Goal: Information Seeking & Learning: Learn about a topic

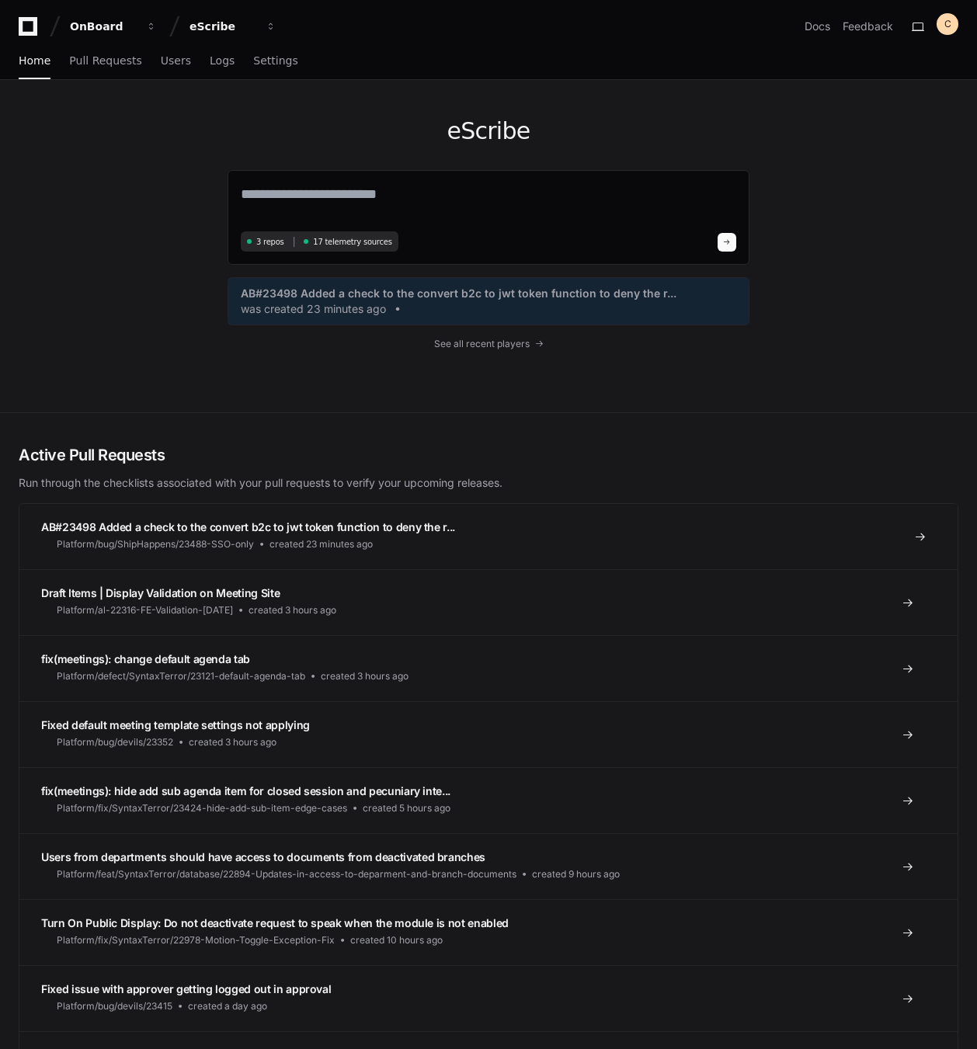
click at [338, 528] on span "AB#23498 Added a check to the convert b2c to jwt token function to deny the r..." at bounding box center [248, 526] width 414 height 13
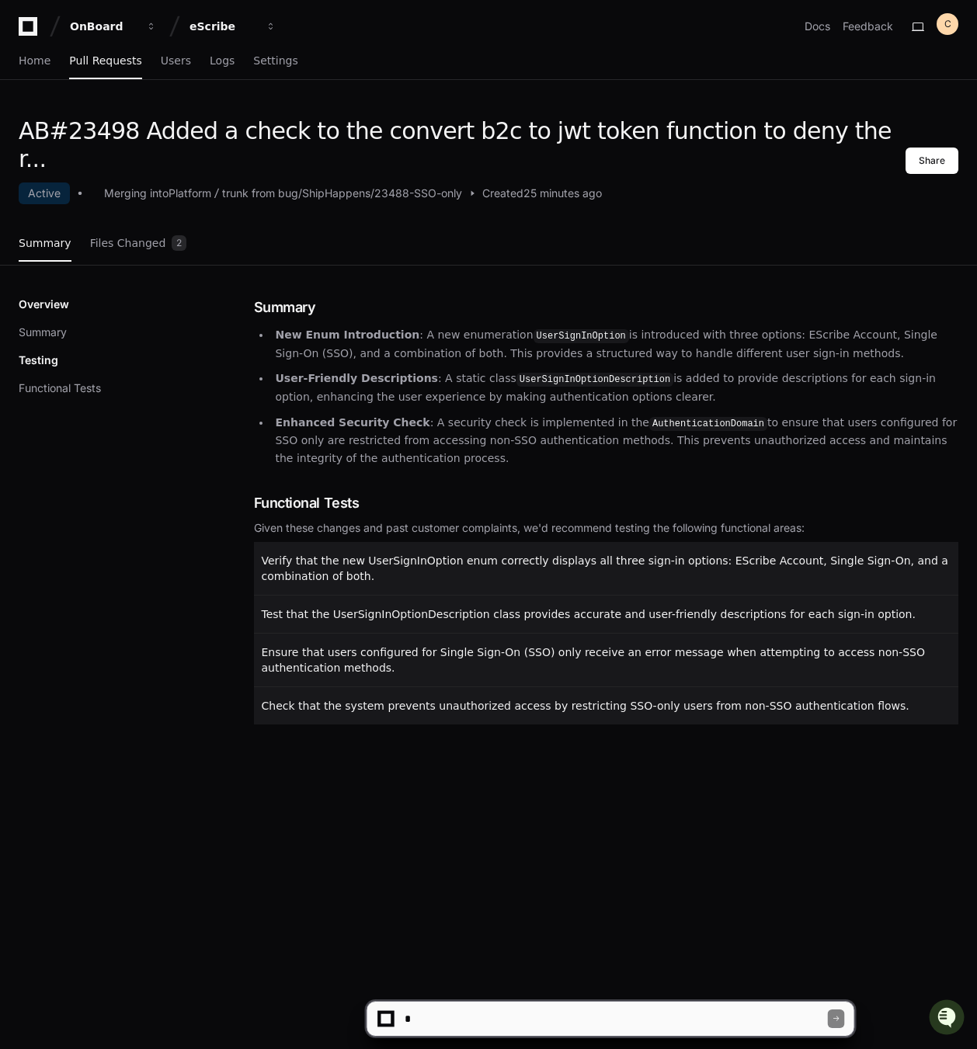
click at [654, 1039] on div "AB#23498 Added a check to the convert b2c to jwt token function to deny the r..…" at bounding box center [488, 641] width 977 height 1049
drag, startPoint x: 665, startPoint y: 1029, endPoint x: 678, endPoint y: 1029, distance: 12.4
click at [667, 1029] on textarea at bounding box center [614, 1018] width 426 height 34
type textarea "**********"
click at [593, 1018] on textarea at bounding box center [614, 1018] width 426 height 34
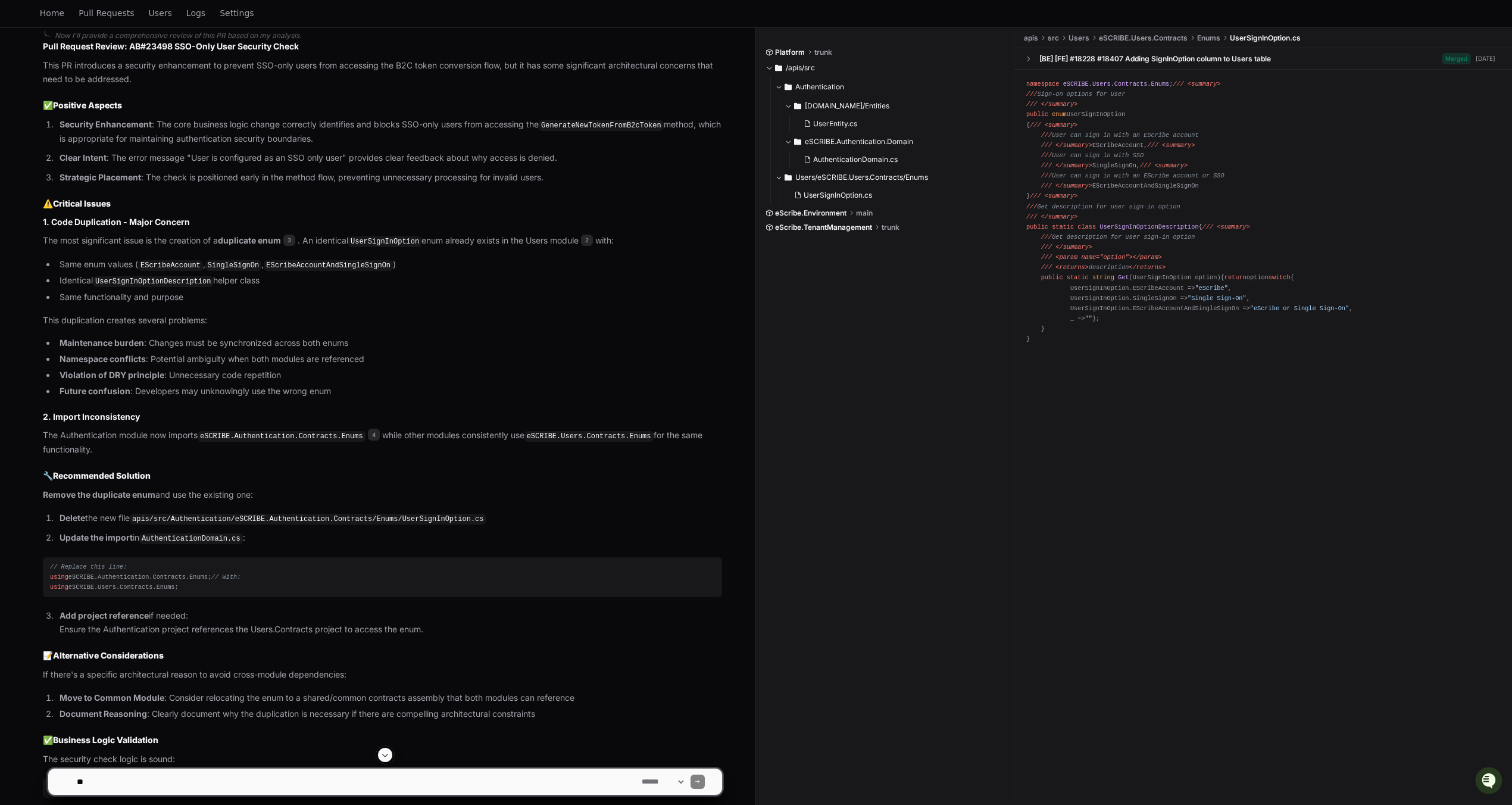
scroll to position [813, 0]
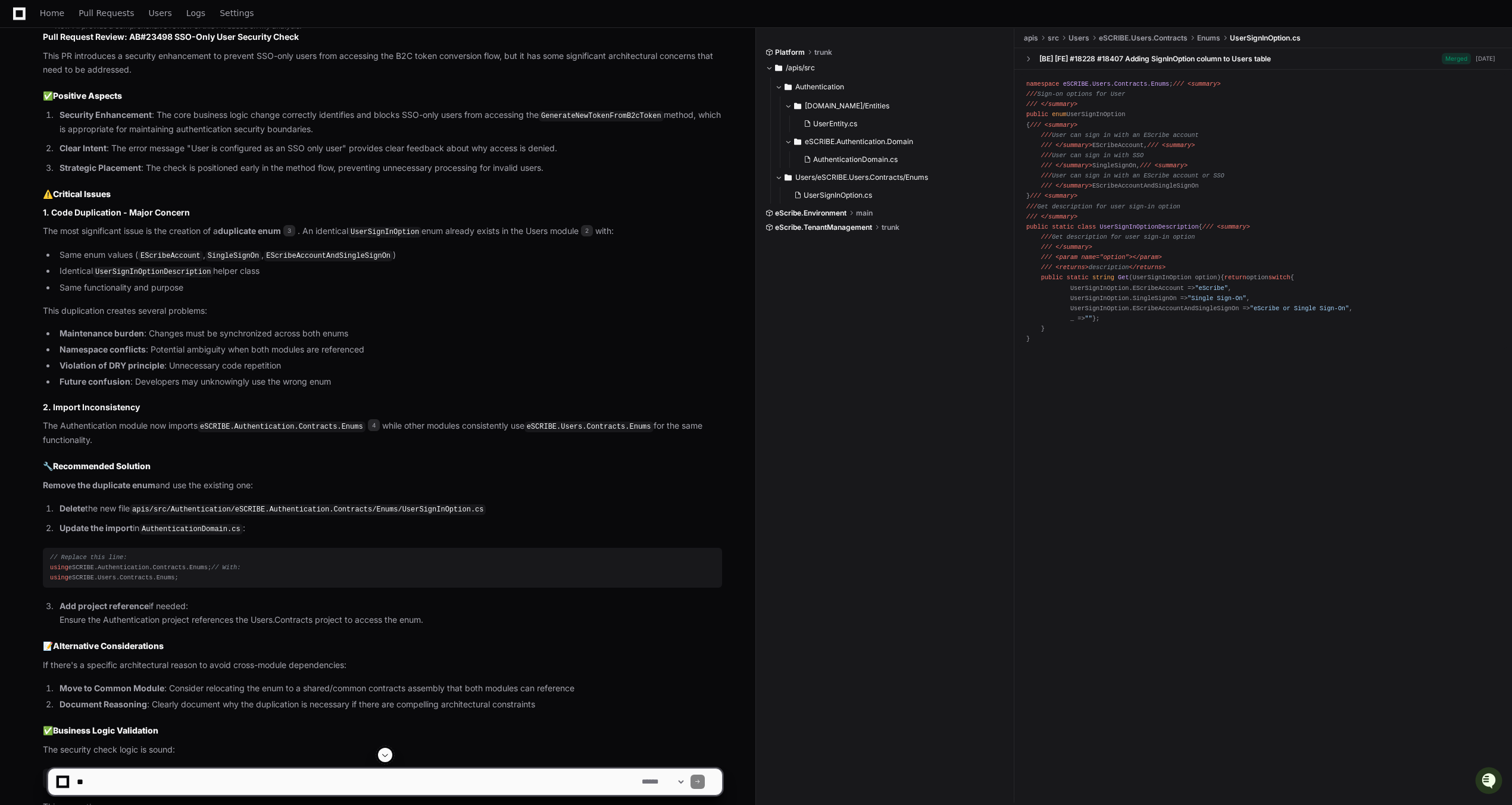
click at [332, 571] on div "// Replace this line: using eSCRIBE.Authentication.Contracts.Enums; // With: us…" at bounding box center [382, 567] width 665 height 31
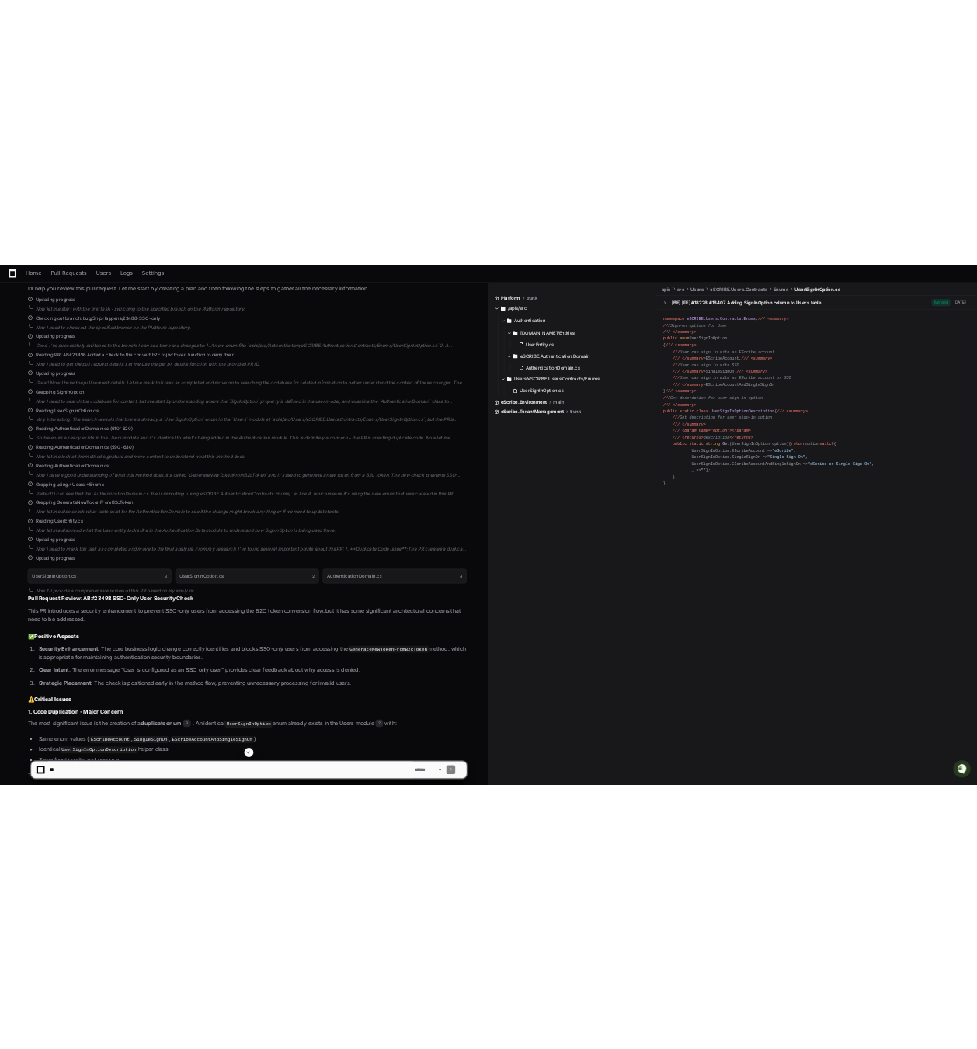
scroll to position [359, 0]
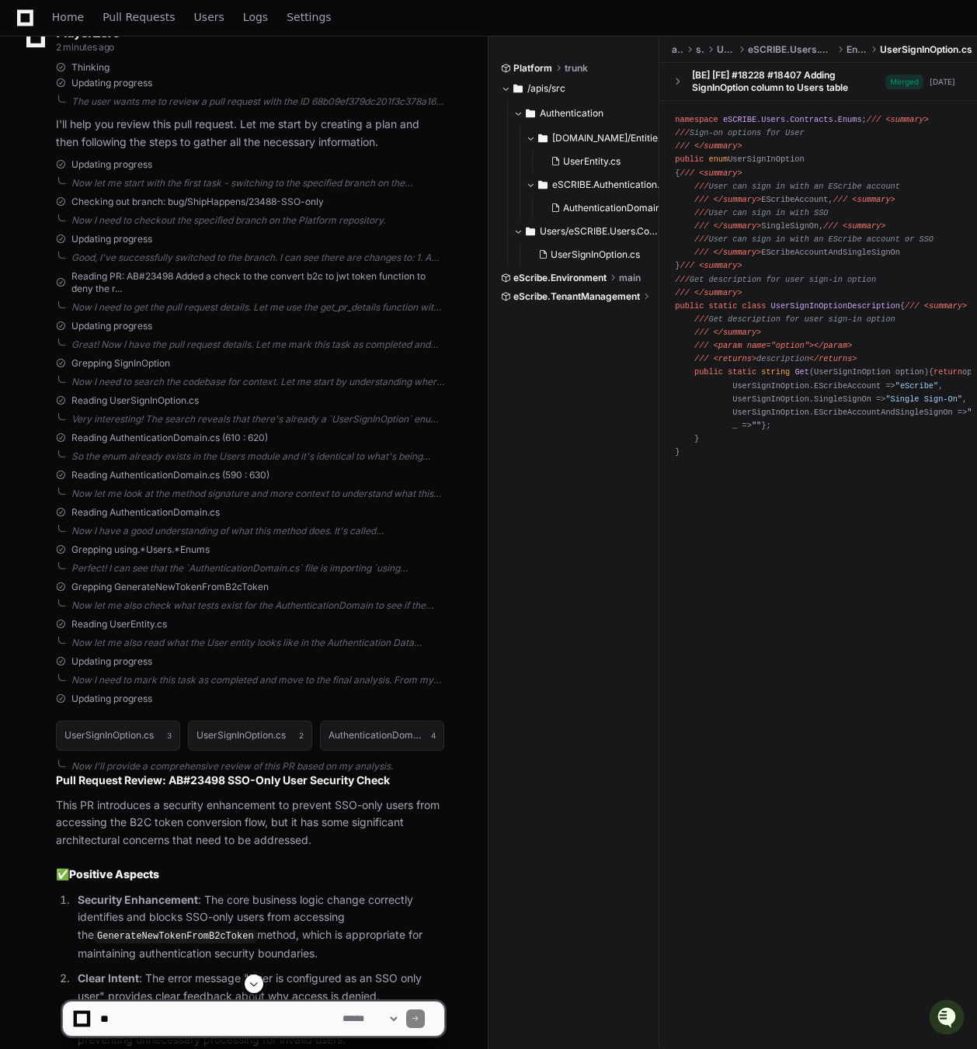
click at [649, 584] on div "Platform trunk /apis/src Authentication eSCRIBE.Authentication.Data/Entities Us…" at bounding box center [580, 541] width 158 height 1008
